Goal: Task Accomplishment & Management: Manage account settings

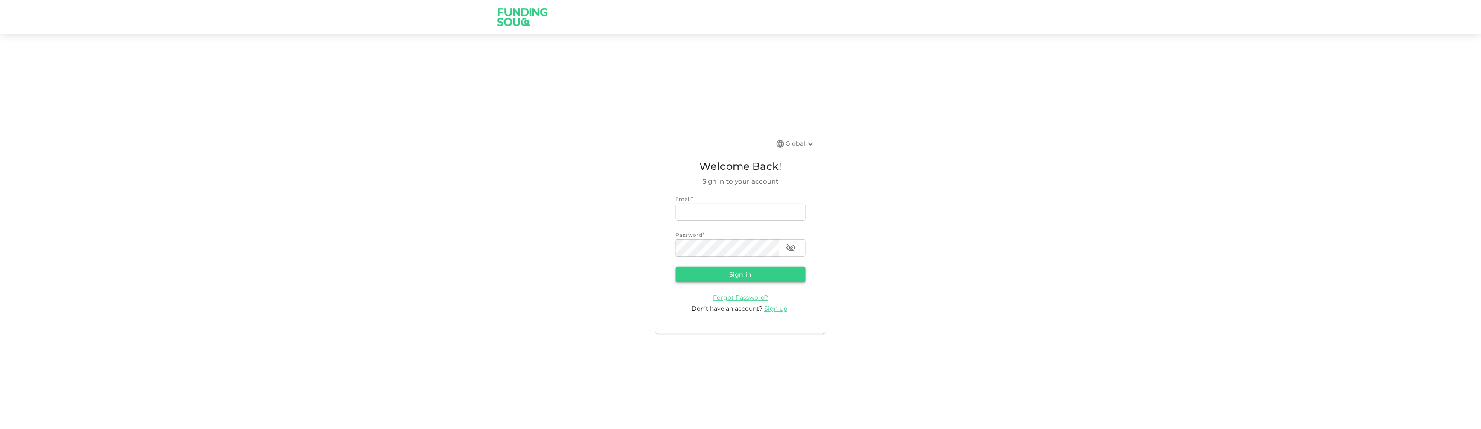
type input "[EMAIL_ADDRESS][DOMAIN_NAME]"
click at [749, 270] on button "Sign in" at bounding box center [741, 274] width 130 height 15
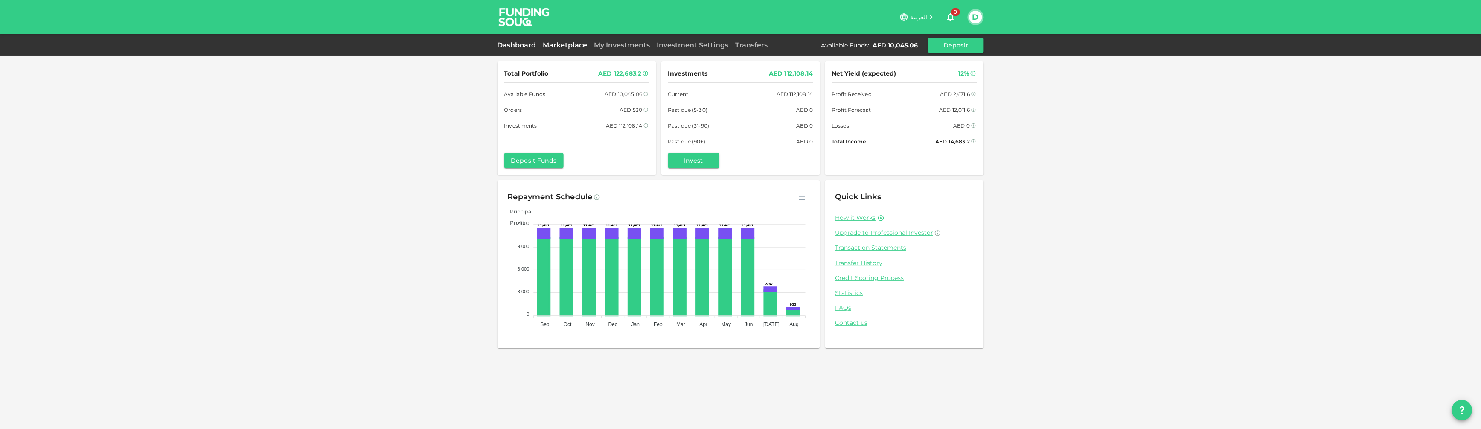
click at [580, 44] on link "Marketplace" at bounding box center [565, 45] width 51 height 8
